Goal: Register for event/course

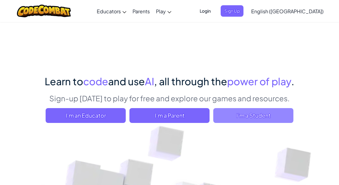
click at [229, 108] on span "I'm a Student" at bounding box center [253, 115] width 80 height 15
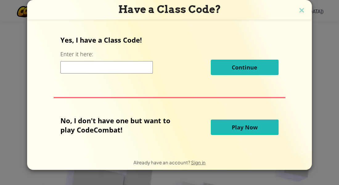
click at [323, 60] on div "Have a Class Code? Yes, I have a Class Code! Enter it here: Continue No, I don'…" at bounding box center [169, 92] width 339 height 185
click at [135, 64] on input at bounding box center [106, 67] width 93 height 12
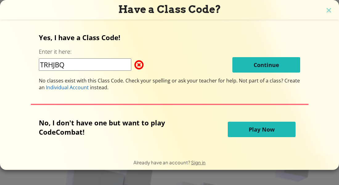
type input "TRHJBQ"
